Goal: Task Accomplishment & Management: Complete application form

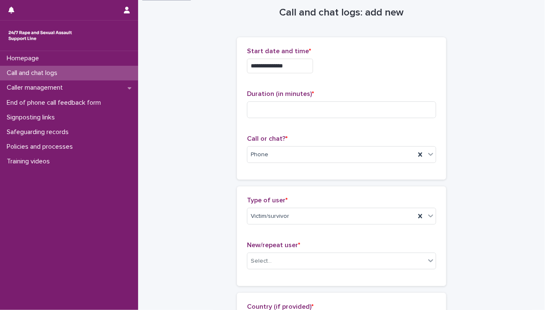
scroll to position [1, 0]
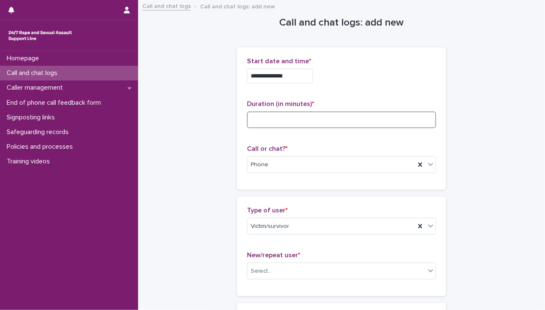
click at [293, 123] on input at bounding box center [341, 119] width 189 height 17
type input "**"
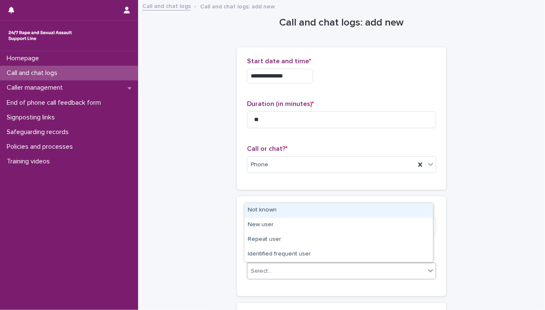
click at [265, 262] on body "**********" at bounding box center [272, 155] width 545 height 310
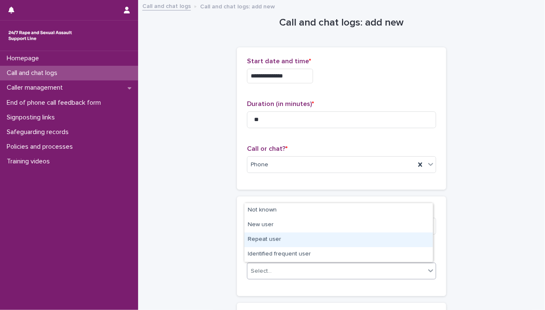
click at [253, 237] on div "Repeat user" at bounding box center [338, 239] width 188 height 15
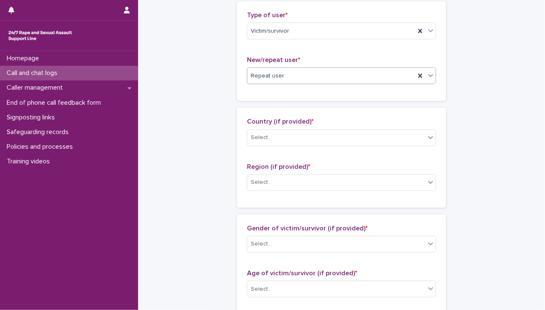
scroll to position [204, 0]
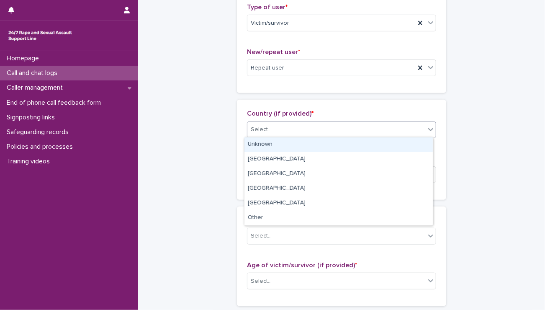
click at [281, 132] on div "Select..." at bounding box center [336, 130] width 178 height 14
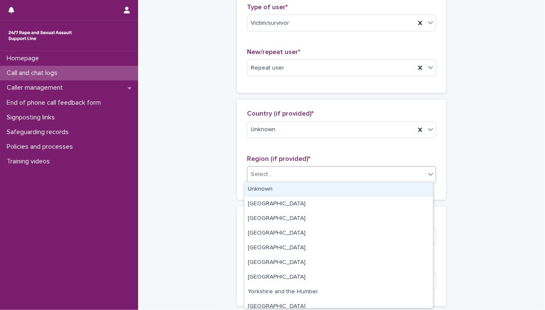
click at [247, 173] on div "Select..." at bounding box center [336, 174] width 178 height 14
click at [252, 188] on div "Unknown" at bounding box center [338, 189] width 188 height 15
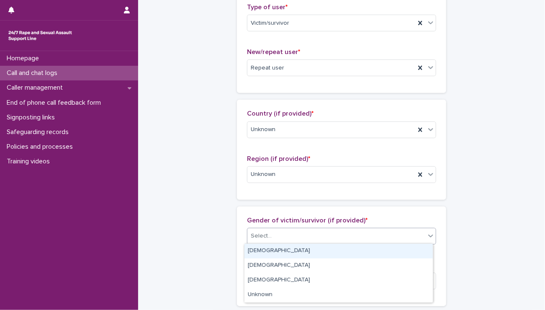
click at [254, 234] on div "Select..." at bounding box center [261, 235] width 21 height 9
click at [255, 244] on div "Female" at bounding box center [338, 251] width 188 height 15
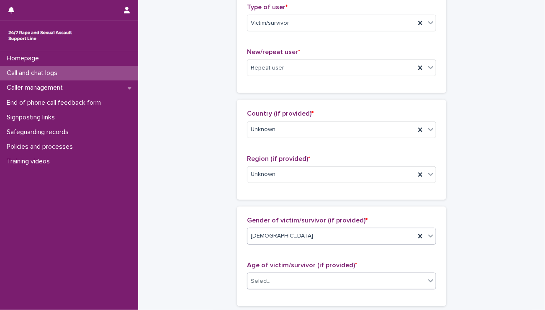
click at [267, 279] on div "Select..." at bounding box center [261, 281] width 21 height 9
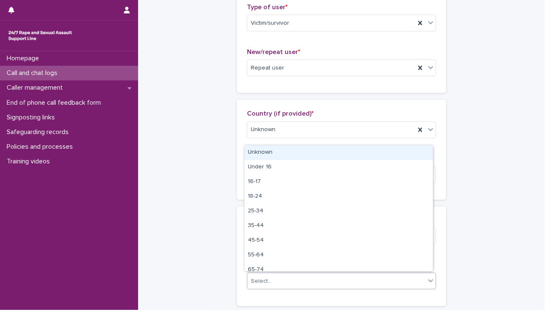
click at [274, 151] on div "Unknown" at bounding box center [338, 152] width 188 height 15
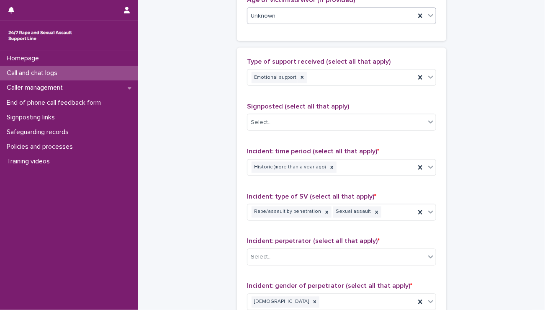
scroll to position [475, 0]
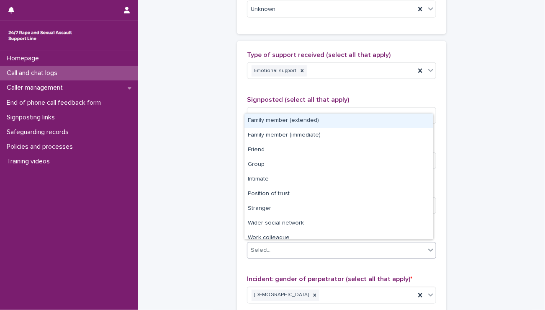
click at [313, 248] on div "Select..." at bounding box center [336, 251] width 178 height 14
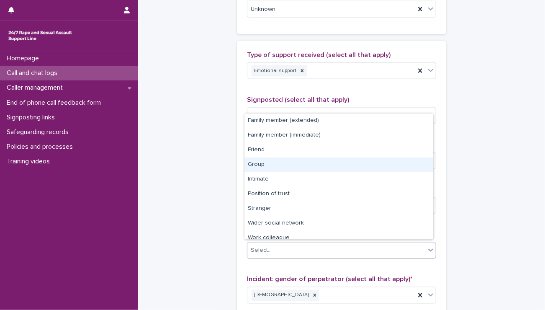
scroll to position [35, 0]
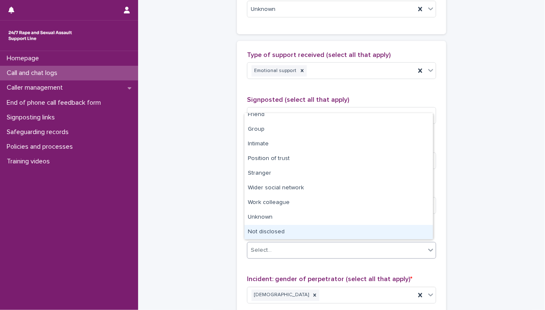
click at [374, 231] on div "Not disclosed" at bounding box center [338, 232] width 188 height 15
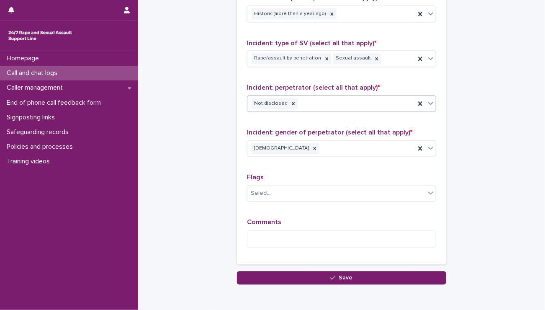
scroll to position [659, 0]
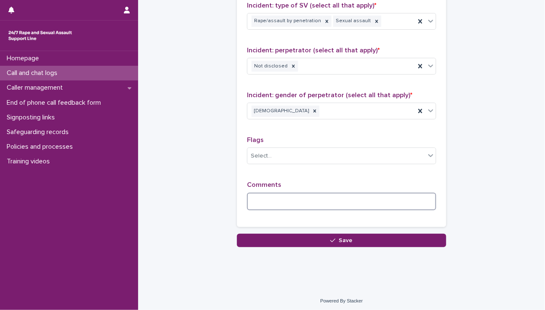
click at [282, 205] on textarea at bounding box center [341, 201] width 189 height 18
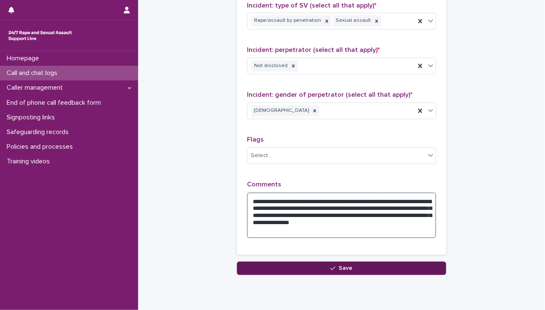
type textarea "**********"
click at [307, 262] on button "Save" at bounding box center [341, 268] width 209 height 13
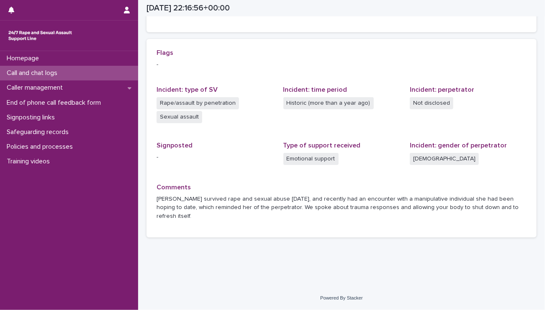
scroll to position [157, 0]
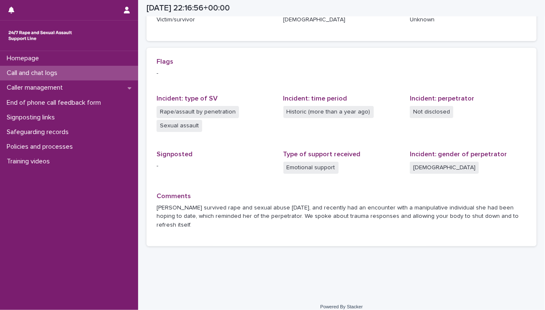
click at [26, 72] on p "Call and chat logs" at bounding box center [33, 73] width 61 height 8
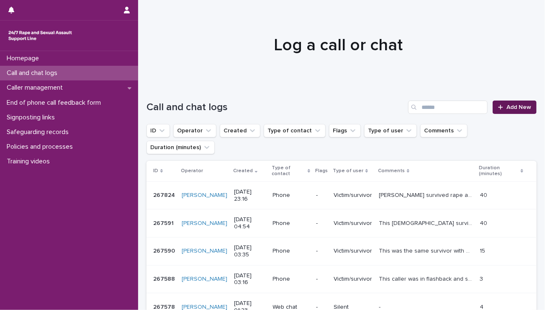
click at [506, 105] on span "Add New" at bounding box center [518, 107] width 25 height 6
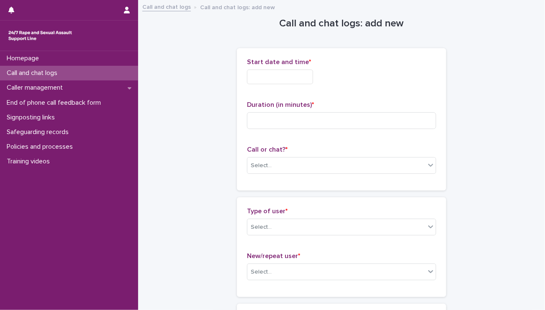
click at [279, 77] on input "text" at bounding box center [280, 76] width 66 height 15
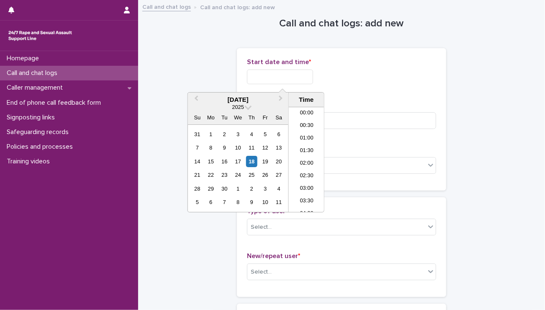
scroll to position [497, 0]
click at [305, 190] on li "23:00" at bounding box center [307, 193] width 36 height 13
drag, startPoint x: 283, startPoint y: 77, endPoint x: 313, endPoint y: 84, distance: 30.5
click at [313, 84] on div "**********" at bounding box center [341, 74] width 189 height 33
type input "**********"
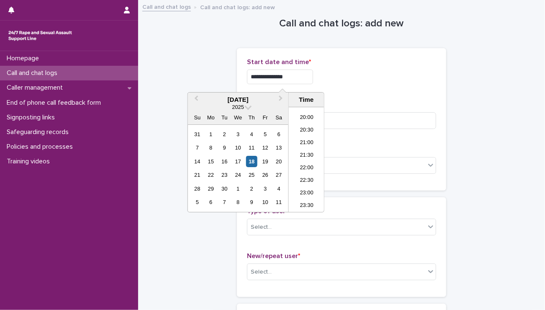
click at [336, 87] on div "**********" at bounding box center [341, 74] width 189 height 33
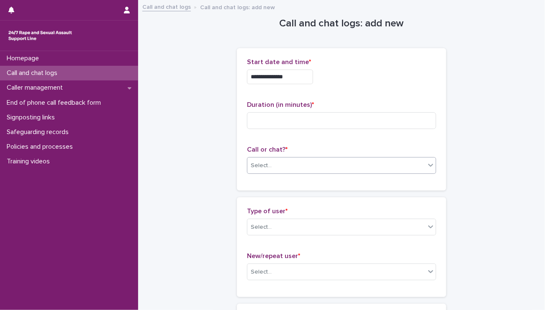
click at [281, 167] on div "Select..." at bounding box center [336, 166] width 178 height 14
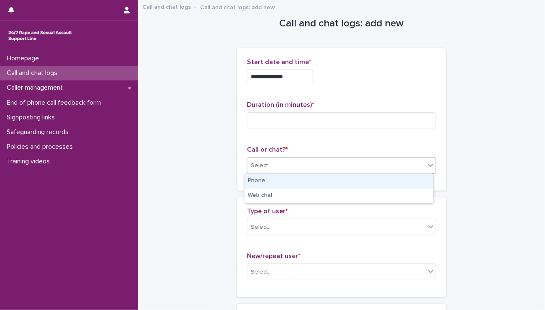
drag, startPoint x: 259, startPoint y: 187, endPoint x: 254, endPoint y: 179, distance: 9.3
click at [254, 179] on div "Phone" at bounding box center [338, 181] width 188 height 15
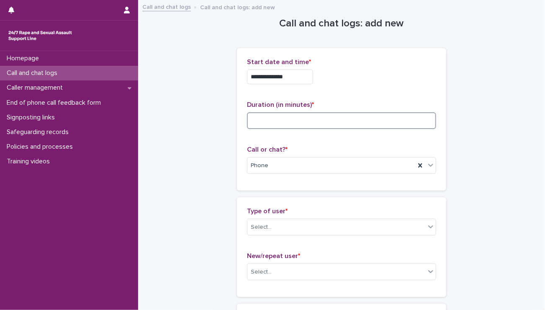
click at [313, 123] on input at bounding box center [341, 120] width 189 height 17
type input "**"
click at [259, 223] on div "Select..." at bounding box center [261, 227] width 21 height 9
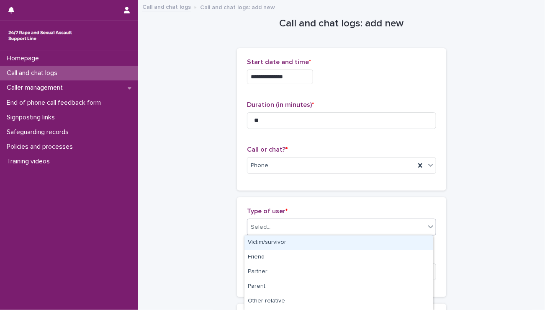
click at [262, 246] on div "Victim/survivor" at bounding box center [338, 242] width 188 height 15
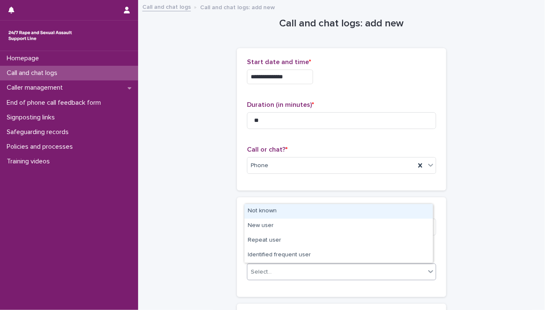
click at [257, 266] on div "Select..." at bounding box center [336, 272] width 178 height 14
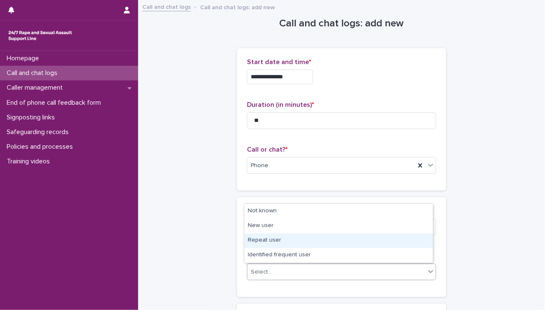
click at [257, 241] on div "Repeat user" at bounding box center [338, 240] width 188 height 15
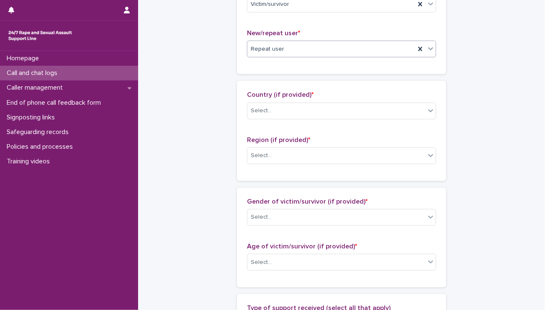
scroll to position [234, 0]
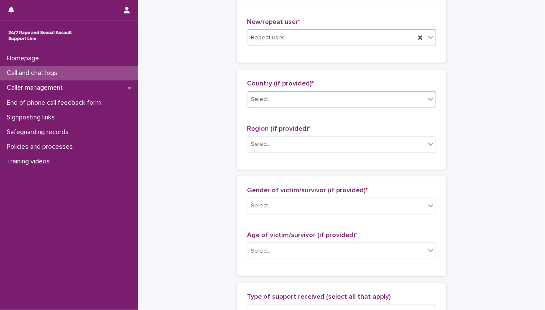
click at [260, 103] on div "Select..." at bounding box center [261, 99] width 21 height 9
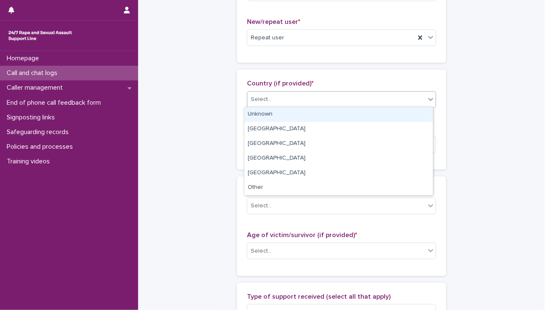
click at [253, 119] on div "Unknown" at bounding box center [338, 114] width 188 height 15
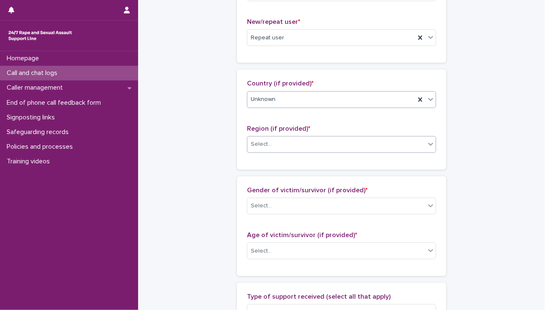
click at [258, 140] on div "Select..." at bounding box center [261, 144] width 21 height 9
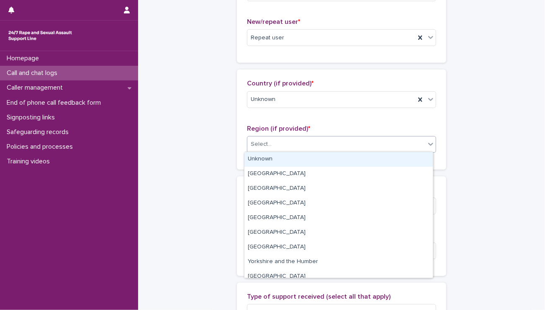
click at [260, 160] on div "Unknown" at bounding box center [338, 159] width 188 height 15
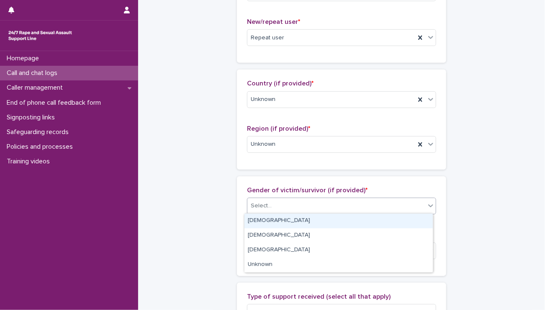
click at [266, 197] on div "Select..." at bounding box center [341, 205] width 189 height 17
click at [261, 218] on div "Female" at bounding box center [338, 220] width 188 height 15
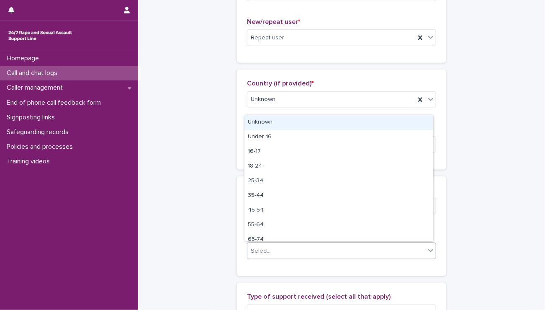
click at [268, 247] on div "Select..." at bounding box center [336, 251] width 178 height 14
click at [266, 121] on div "Unknown" at bounding box center [338, 122] width 188 height 15
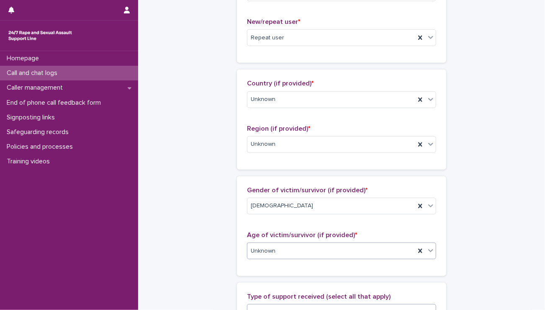
click at [290, 304] on div "Select..." at bounding box center [341, 312] width 189 height 17
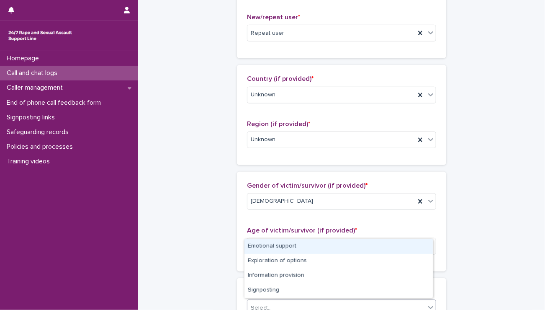
click at [259, 245] on div "Emotional support" at bounding box center [338, 246] width 188 height 15
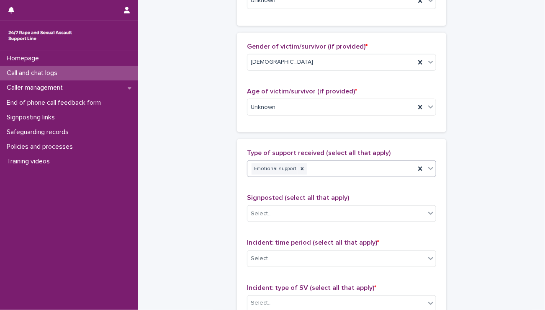
scroll to position [482, 0]
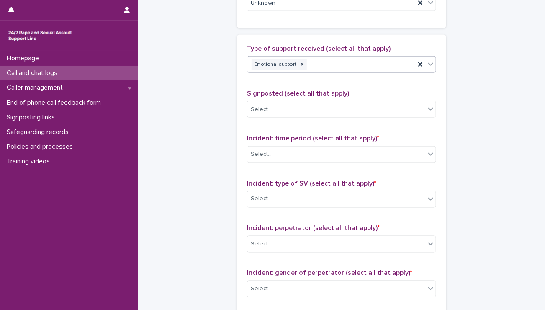
click at [341, 67] on div "Emotional support" at bounding box center [331, 64] width 168 height 15
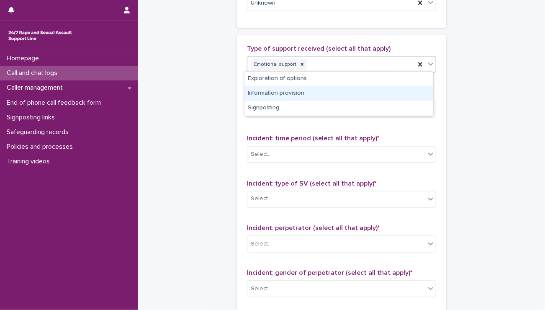
click at [316, 95] on div "Information provision" at bounding box center [338, 93] width 188 height 15
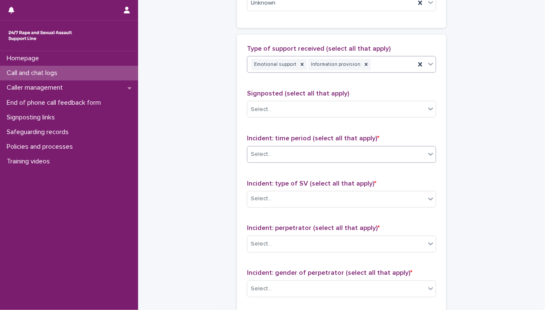
click at [266, 155] on div "Select..." at bounding box center [261, 154] width 21 height 9
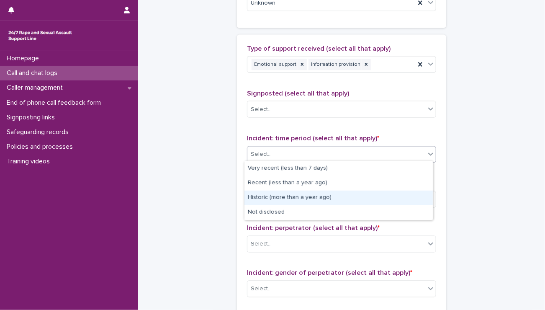
click at [262, 191] on div "Historic (more than a year ago)" at bounding box center [338, 197] width 188 height 15
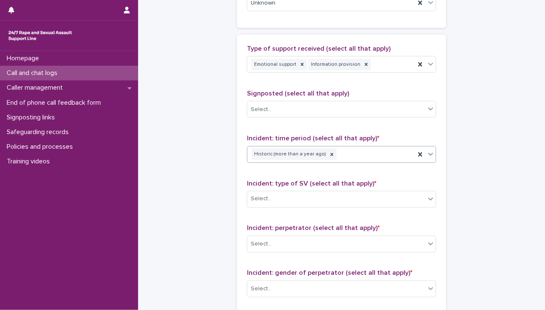
click at [262, 192] on div "Select..." at bounding box center [336, 199] width 178 height 14
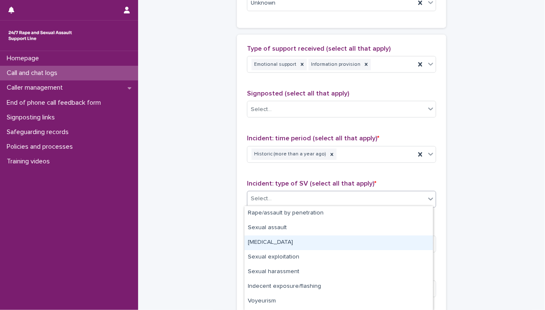
click at [258, 237] on div "Child sexual abuse" at bounding box center [338, 242] width 188 height 15
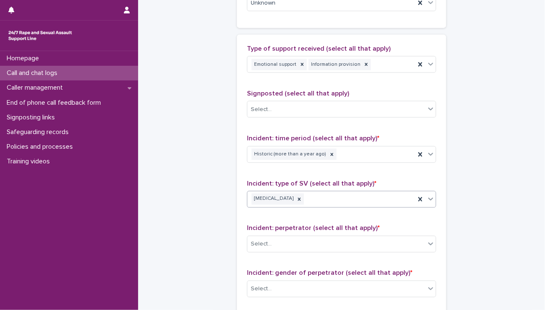
click at [345, 201] on div "Child sexual abuse" at bounding box center [331, 199] width 168 height 15
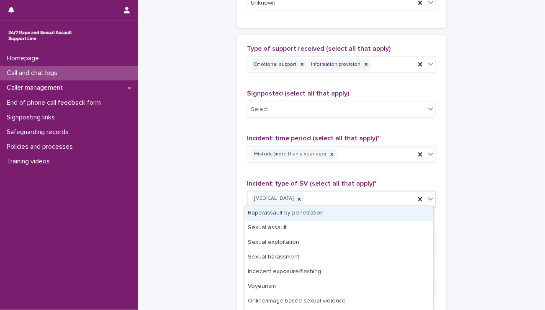
click at [345, 201] on div "Child sexual abuse" at bounding box center [331, 199] width 168 height 15
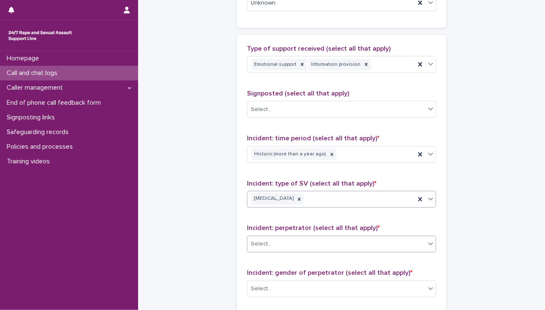
click at [304, 241] on div "Select..." at bounding box center [336, 244] width 178 height 14
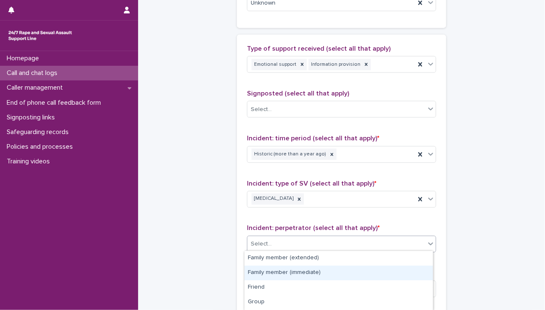
click at [285, 273] on div "Family member (immediate)" at bounding box center [338, 272] width 188 height 15
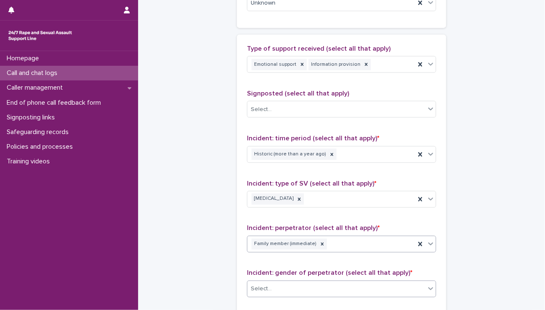
click at [276, 286] on div "Select..." at bounding box center [336, 289] width 178 height 14
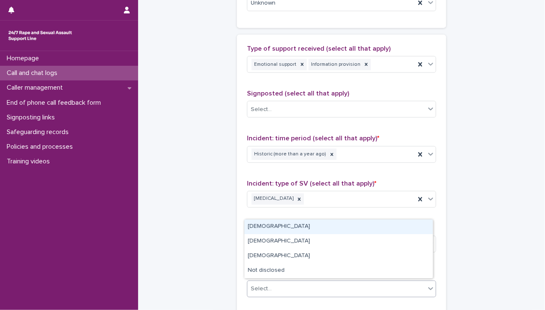
click at [253, 228] on div "Male" at bounding box center [338, 226] width 188 height 15
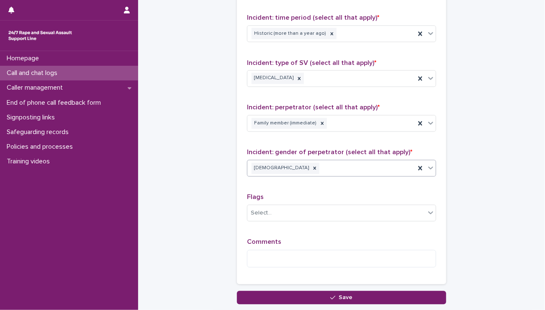
scroll to position [604, 0]
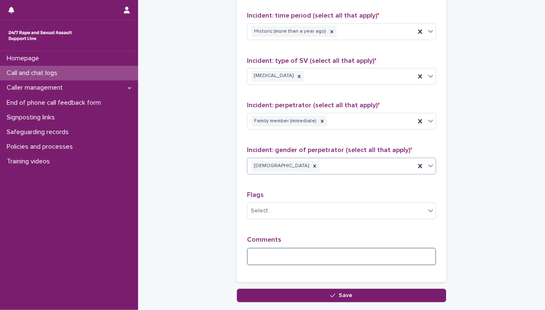
click at [326, 249] on textarea at bounding box center [341, 257] width 189 height 18
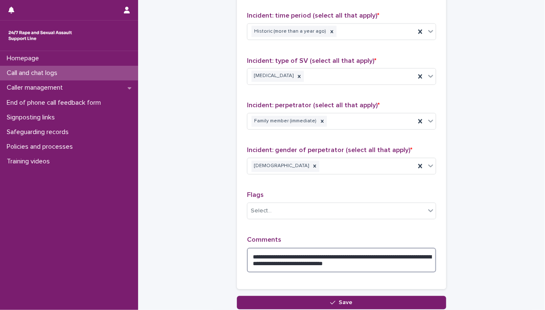
drag, startPoint x: 390, startPoint y: 252, endPoint x: 403, endPoint y: 265, distance: 18.3
click at [403, 265] on textarea "**********" at bounding box center [341, 260] width 189 height 25
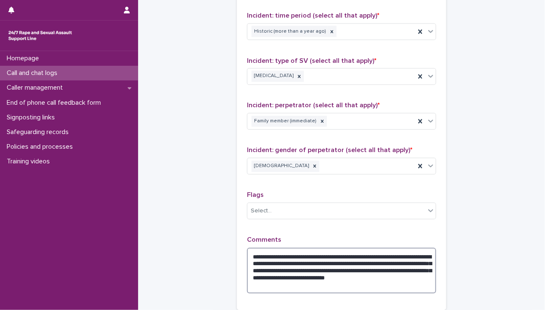
scroll to position [688, 0]
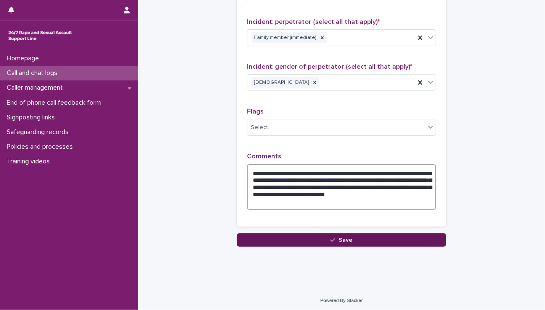
type textarea "**********"
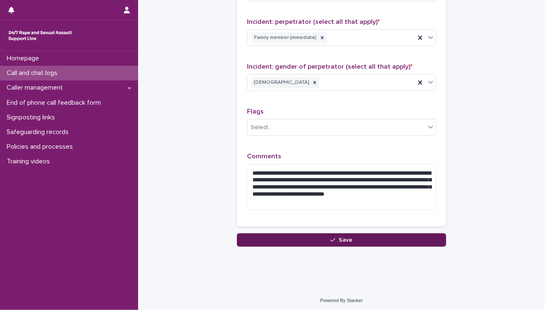
click at [398, 233] on button "Save" at bounding box center [341, 239] width 209 height 13
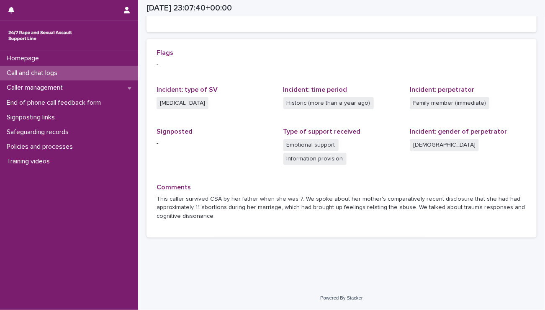
scroll to position [166, 0]
click at [69, 73] on div "Call and chat logs" at bounding box center [69, 73] width 138 height 15
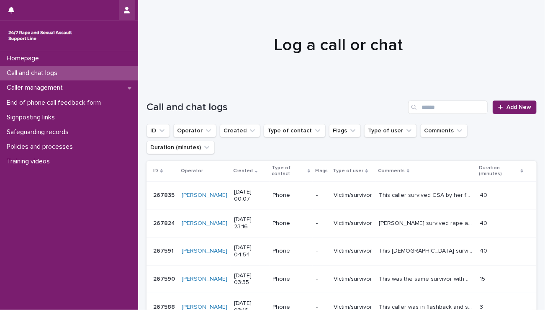
click at [131, 12] on button "button" at bounding box center [127, 10] width 16 height 20
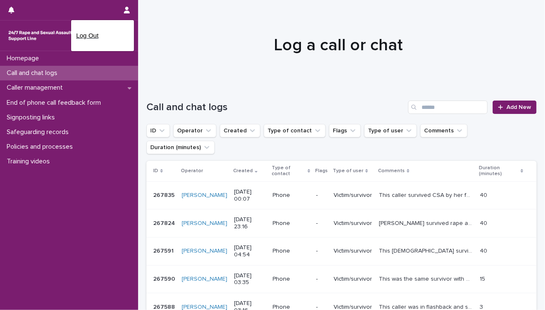
click at [105, 32] on p "Log Out" at bounding box center [102, 35] width 53 height 14
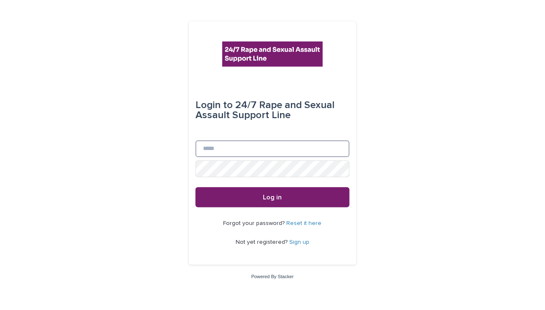
type input "**********"
